Goal: Task Accomplishment & Management: Manage account settings

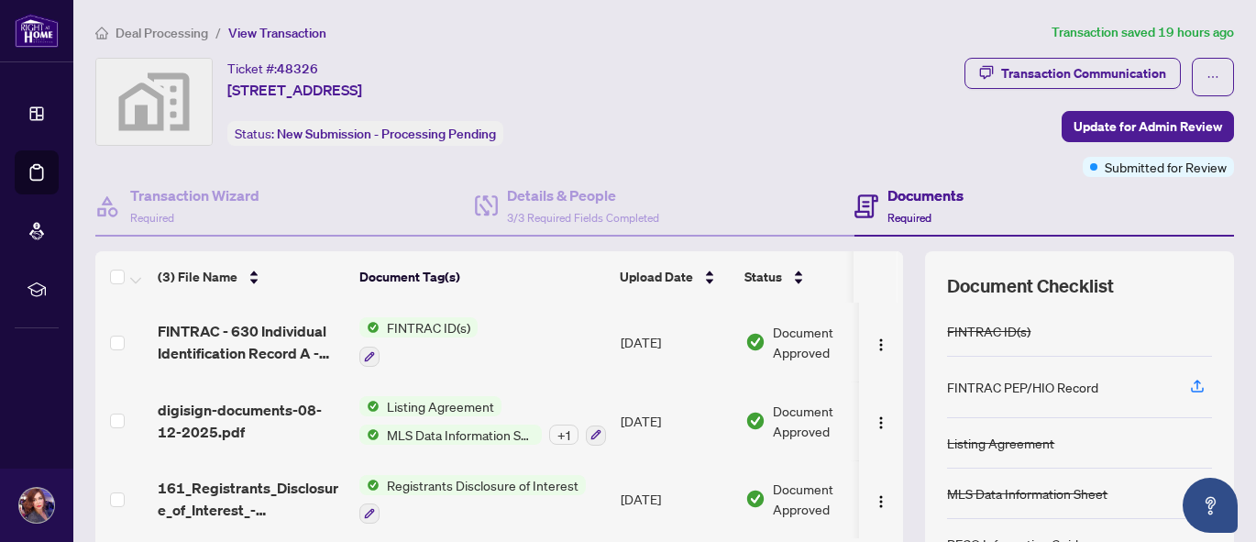
scroll to position [1, 0]
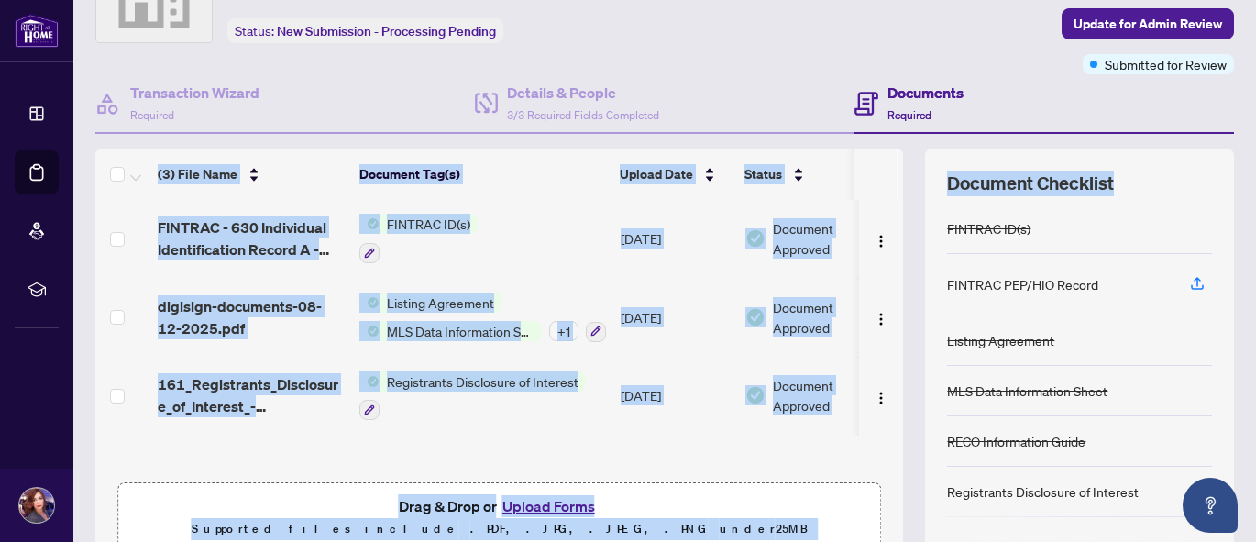
drag, startPoint x: 1240, startPoint y: 126, endPoint x: 1248, endPoint y: 180, distance: 54.6
click at [1248, 180] on main "Deal Processing / View Transaction Transaction saved 19 hours ago Ticket #: 483…" at bounding box center [664, 271] width 1182 height 542
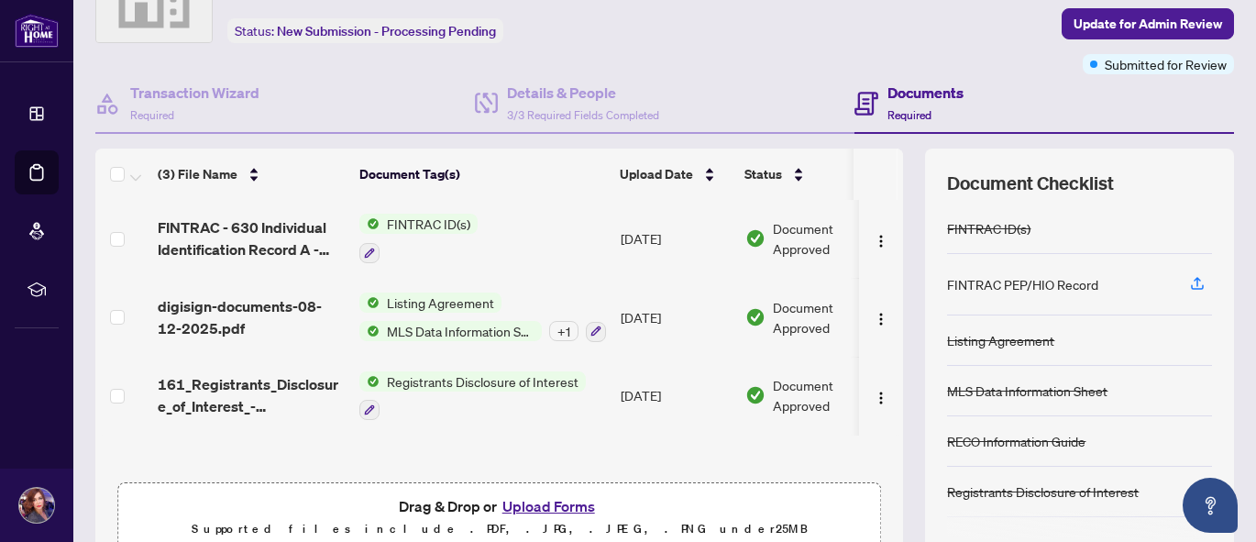
click at [997, 58] on div "Transaction Communication Update for Admin Review Submitted for Review" at bounding box center [1098, 14] width 269 height 119
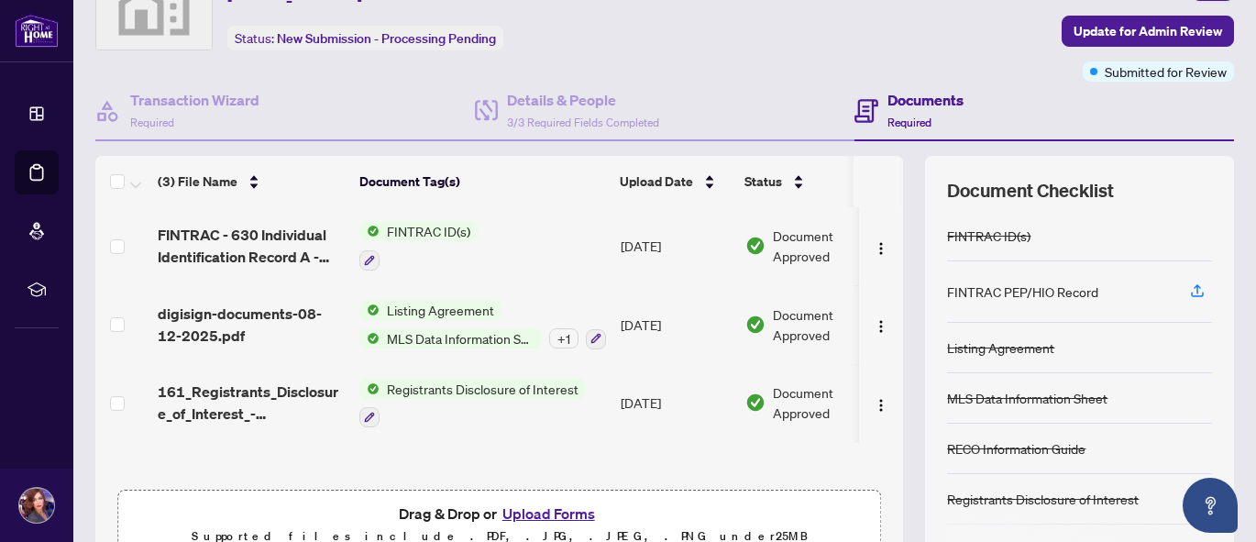
scroll to position [93, 0]
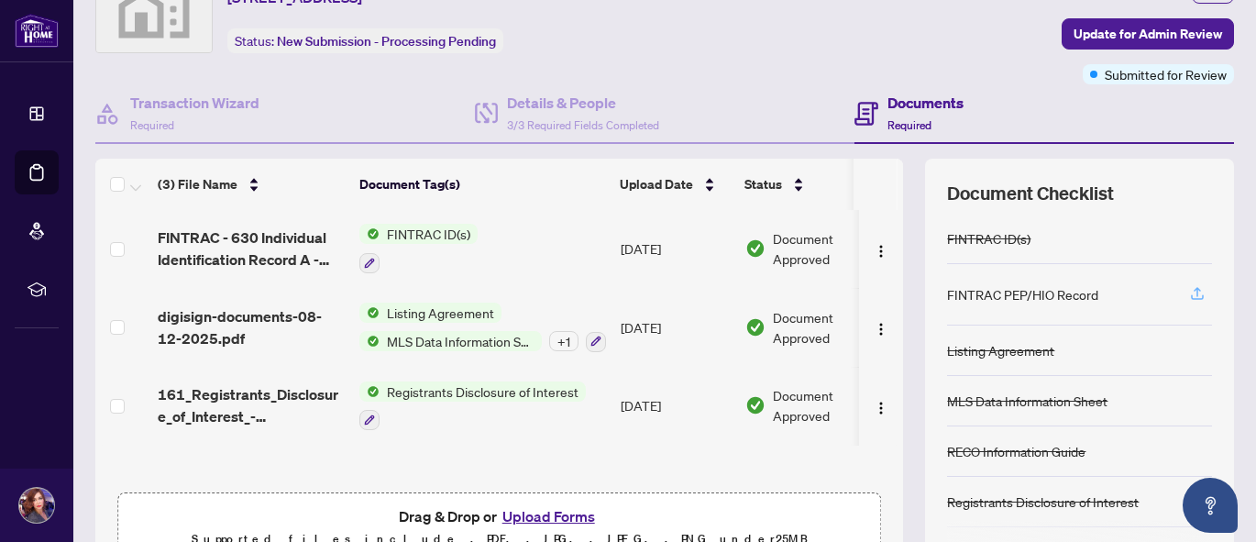
click at [1193, 291] on icon "button" at bounding box center [1196, 291] width 7 height 9
click at [1189, 291] on icon "button" at bounding box center [1197, 293] width 16 height 16
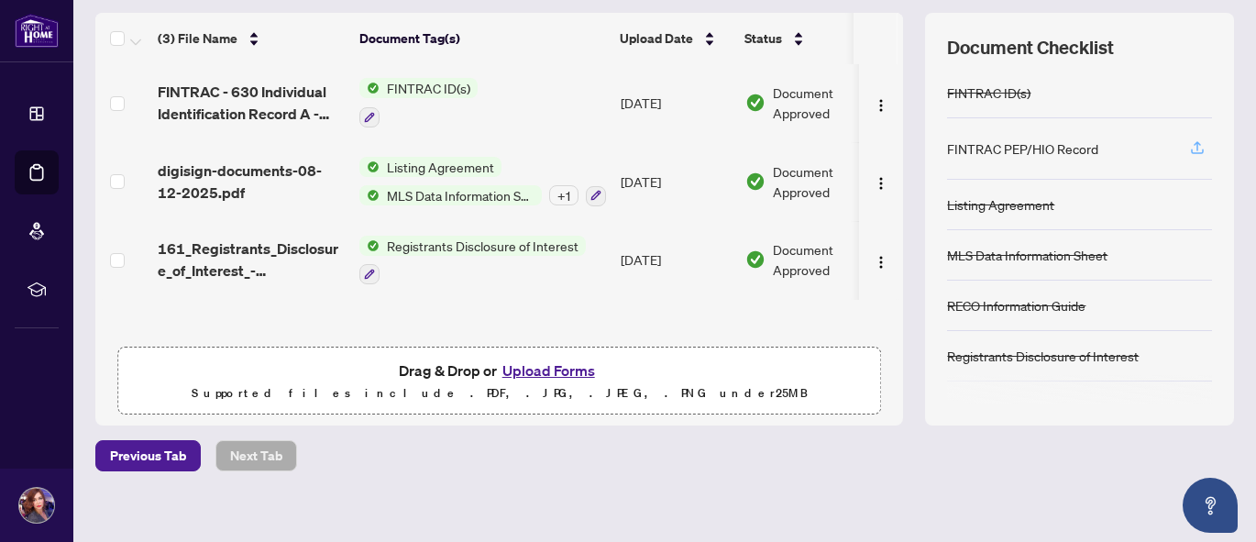
click at [1189, 150] on icon "button" at bounding box center [1197, 147] width 16 height 16
click at [1190, 146] on icon "button" at bounding box center [1197, 147] width 16 height 16
click at [1189, 144] on icon "button" at bounding box center [1197, 147] width 16 height 16
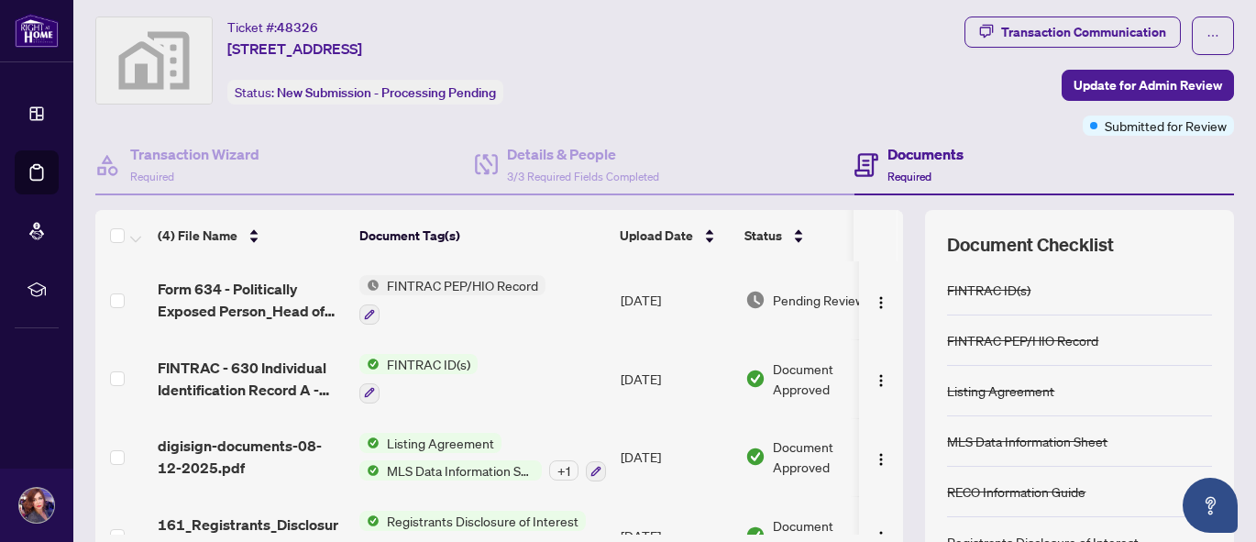
scroll to position [40, 0]
click at [1127, 91] on span "Update for Admin Review" at bounding box center [1147, 85] width 148 height 29
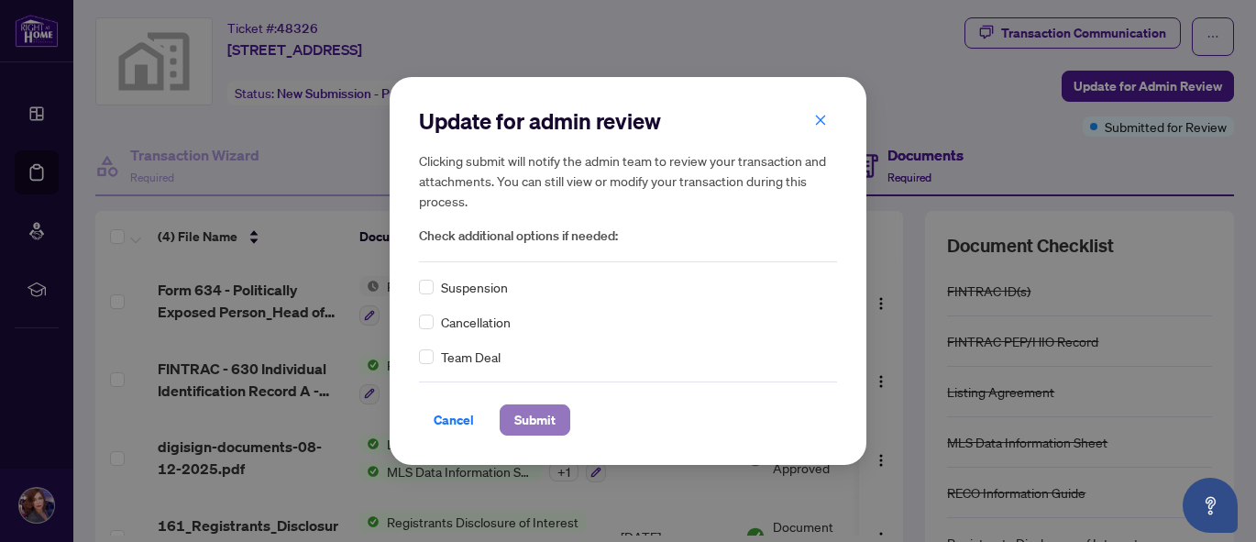
click at [536, 417] on span "Submit" at bounding box center [534, 419] width 41 height 29
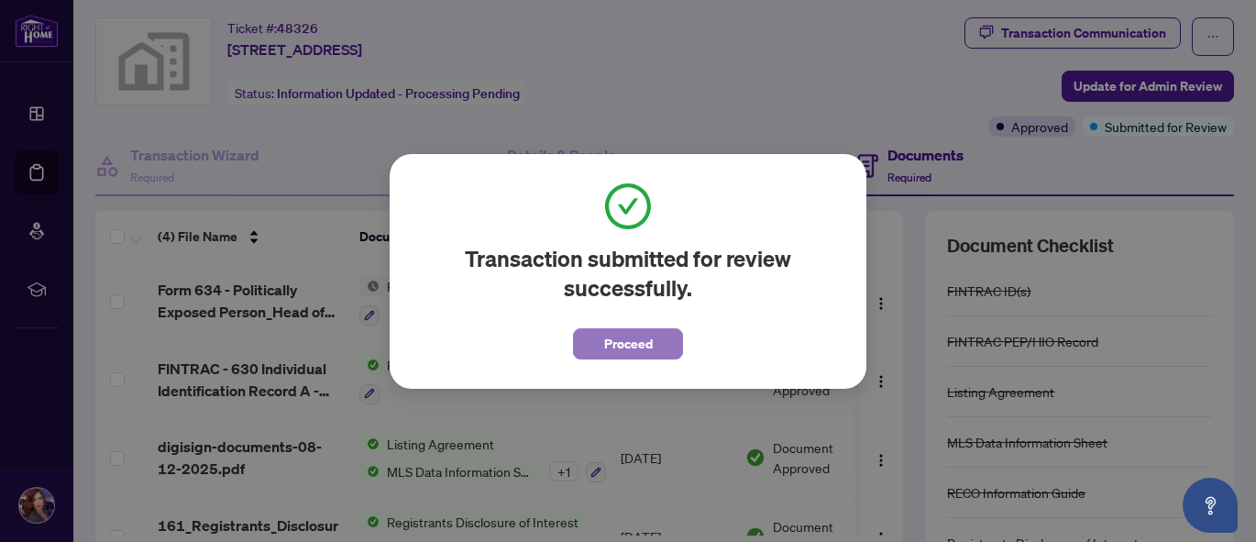
click at [676, 346] on button "Proceed" at bounding box center [628, 343] width 110 height 31
